Goal: Task Accomplishment & Management: Use online tool/utility

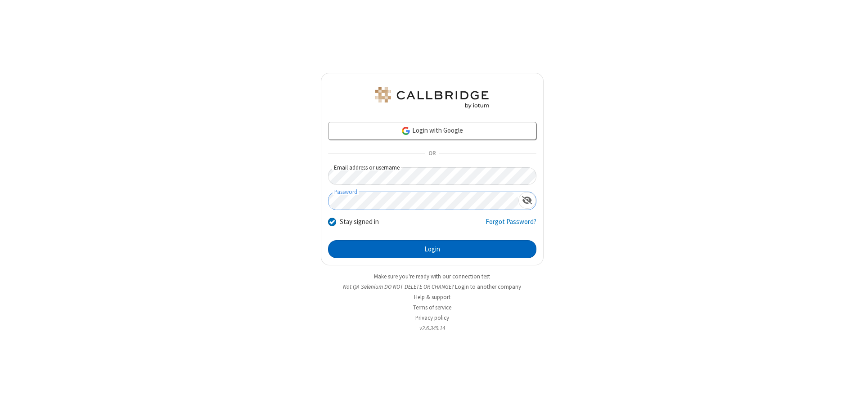
click at [432, 249] on button "Login" at bounding box center [432, 249] width 208 height 18
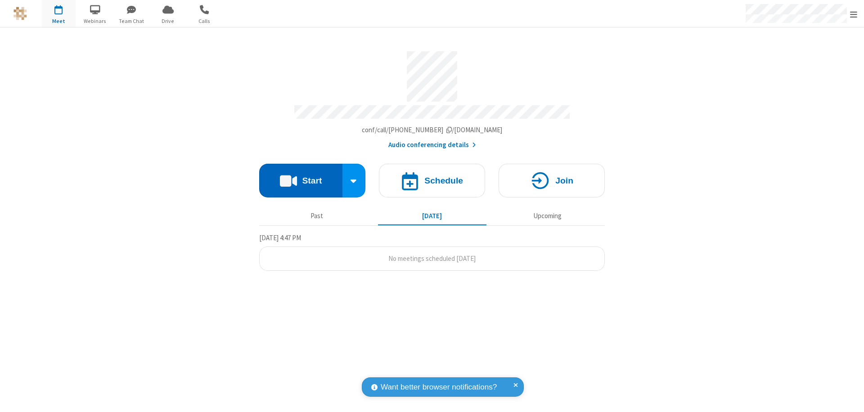
click at [301, 176] on button "Start" at bounding box center [300, 181] width 83 height 34
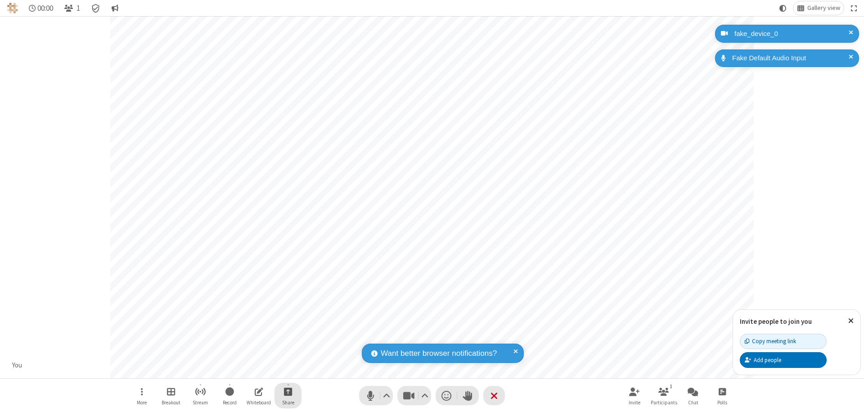
click at [288, 392] on span "Start sharing" at bounding box center [288, 391] width 9 height 11
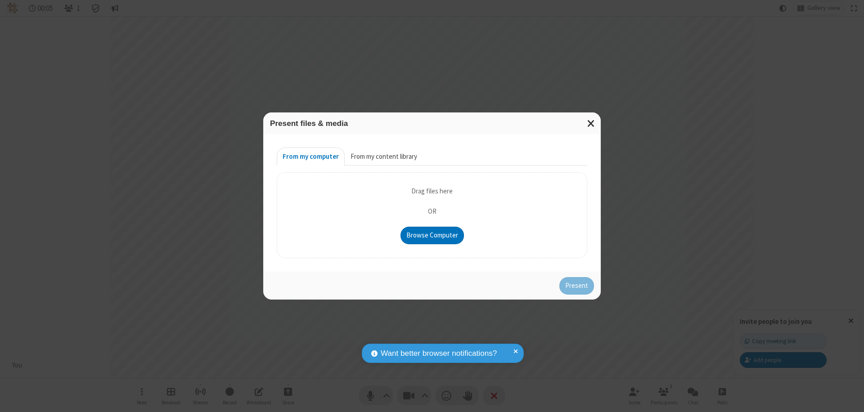
click at [383, 157] on button "From my content library" at bounding box center [384, 157] width 78 height 18
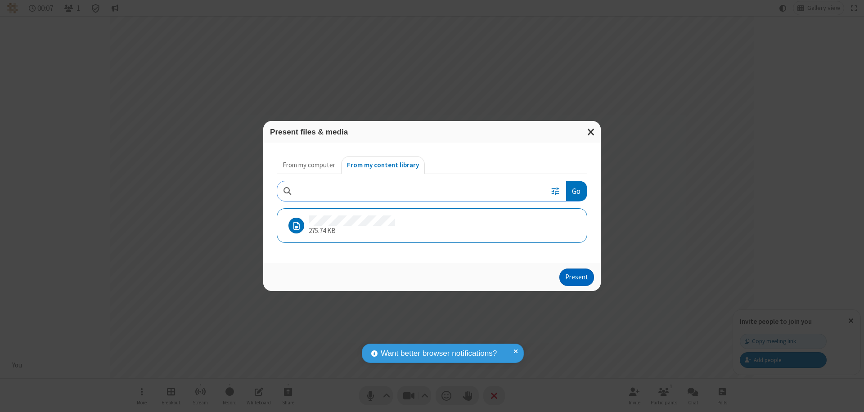
click at [577, 277] on button "Present" at bounding box center [576, 278] width 35 height 18
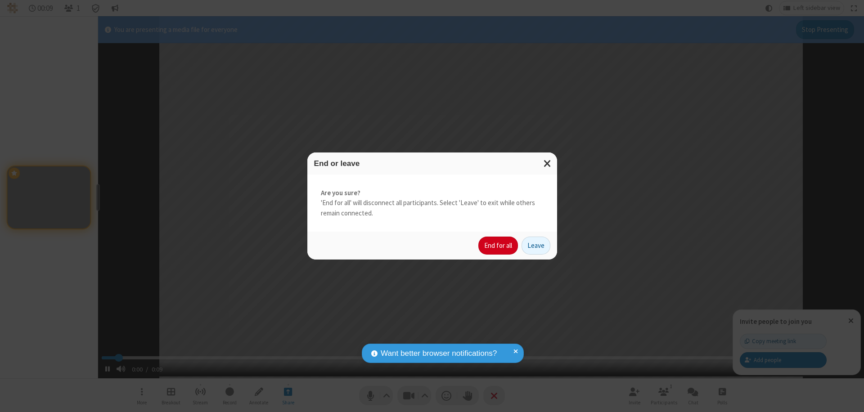
type input "1.17259"
click at [499, 246] on button "End for all" at bounding box center [498, 246] width 40 height 18
